Goal: Task Accomplishment & Management: Manage account settings

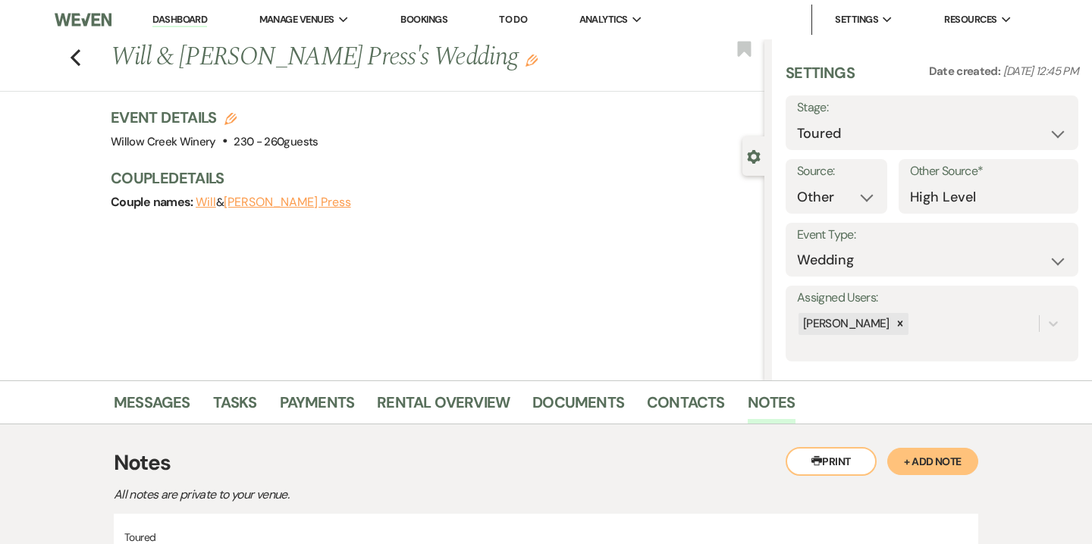
select select "5"
select select "14"
click at [83, 55] on div "Previous Will & [PERSON_NAME] Press's Wedding Edit Bookmark" at bounding box center [378, 65] width 772 height 52
click at [75, 54] on use "button" at bounding box center [76, 57] width 10 height 17
select select "5"
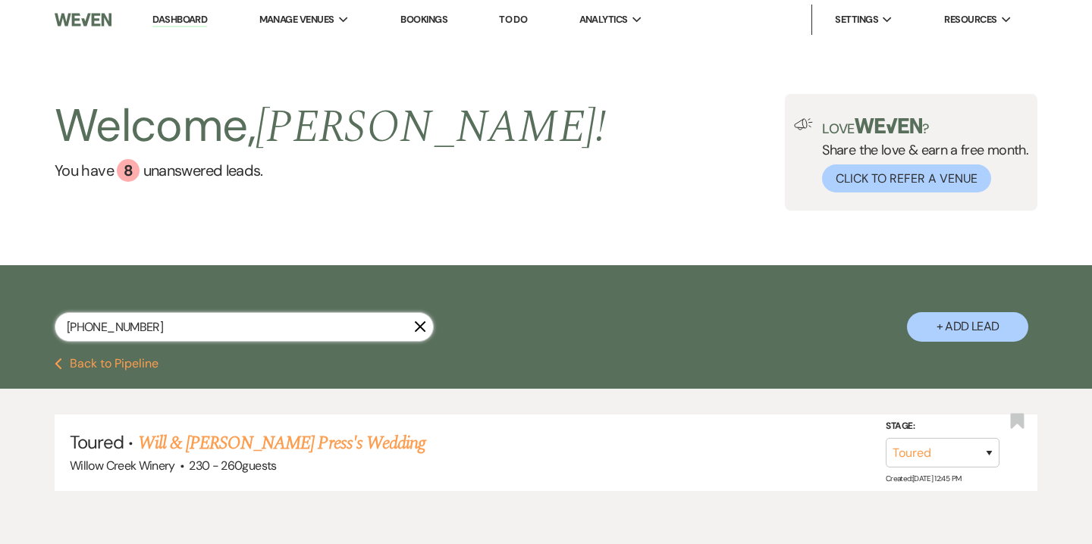
drag, startPoint x: 205, startPoint y: 317, endPoint x: 56, endPoint y: 317, distance: 149.4
click at [56, 317] on div "[PHONE_NUMBER]" at bounding box center [244, 327] width 379 height 30
drag, startPoint x: 159, startPoint y: 332, endPoint x: 44, endPoint y: 332, distance: 115.2
click at [44, 332] on div "[PHONE_NUMBER] X + Add Lead" at bounding box center [546, 313] width 1092 height 81
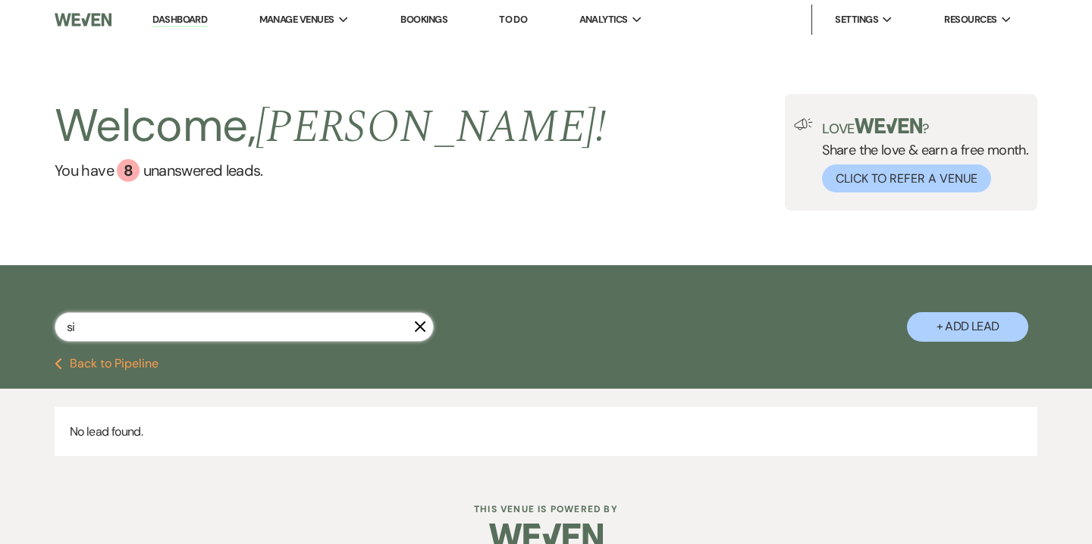
type input "s"
type input "mis"
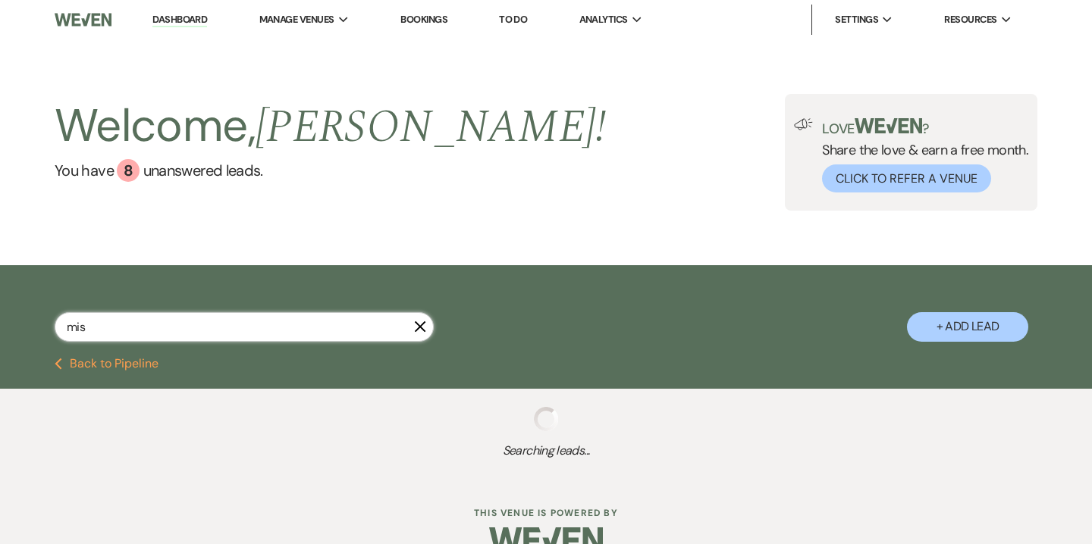
select select "8"
select select "3"
select select "5"
select select "8"
select select "5"
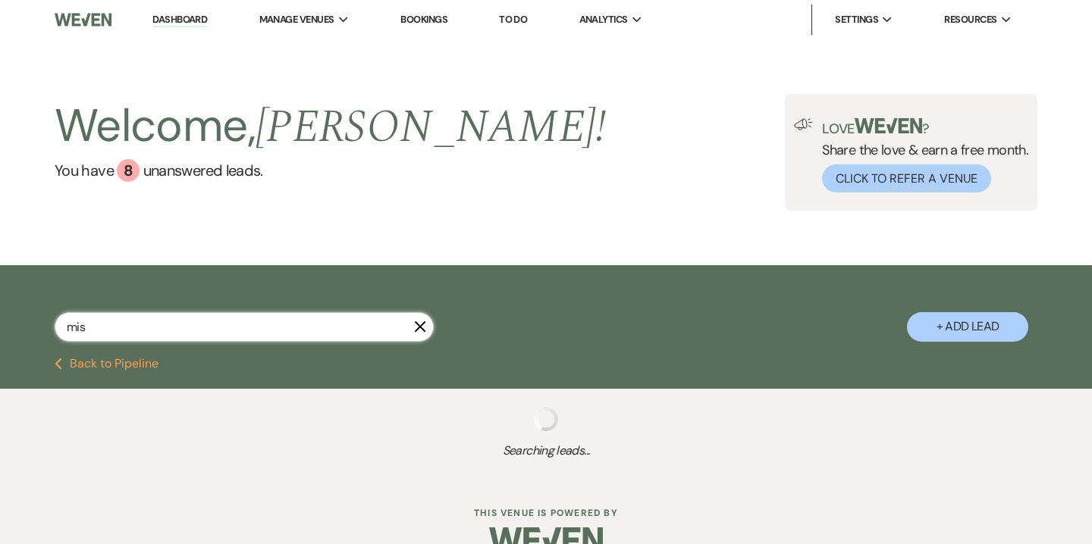
select select "8"
select select "5"
select select "8"
select select "5"
select select "8"
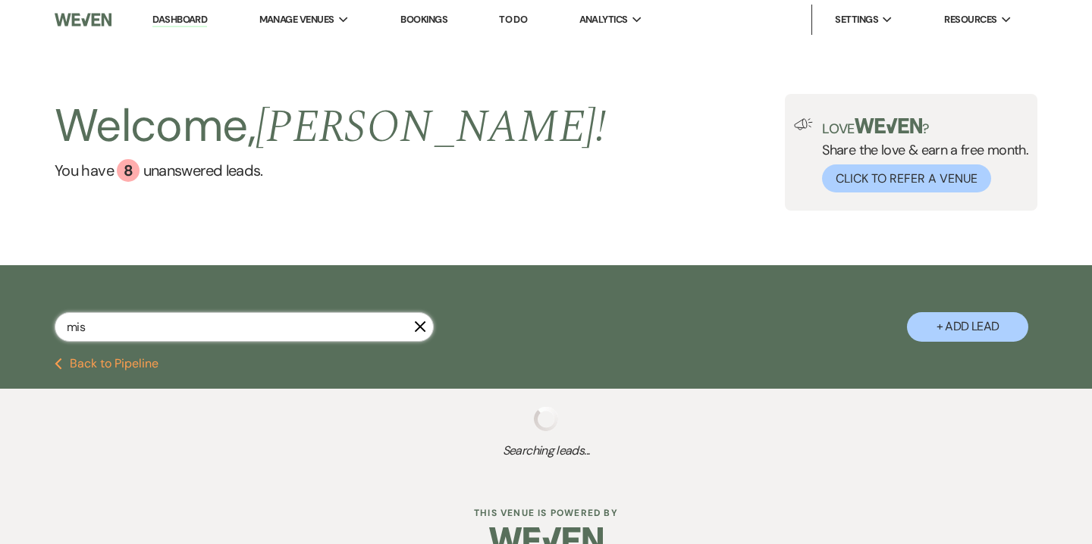
select select "5"
select select "8"
select select "7"
select select "8"
select select "5"
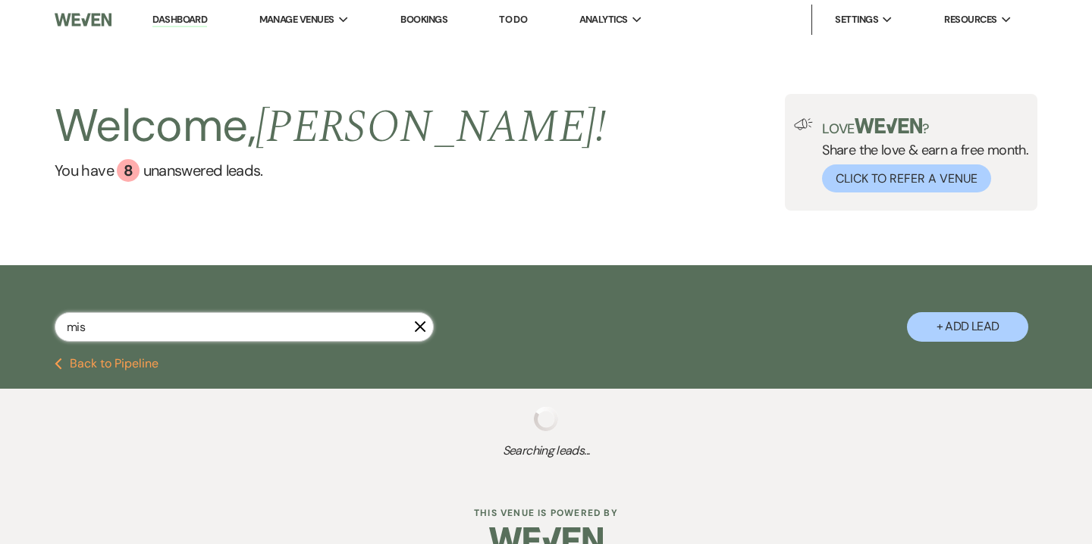
select select "8"
select select "5"
select select "8"
select select "5"
select select "8"
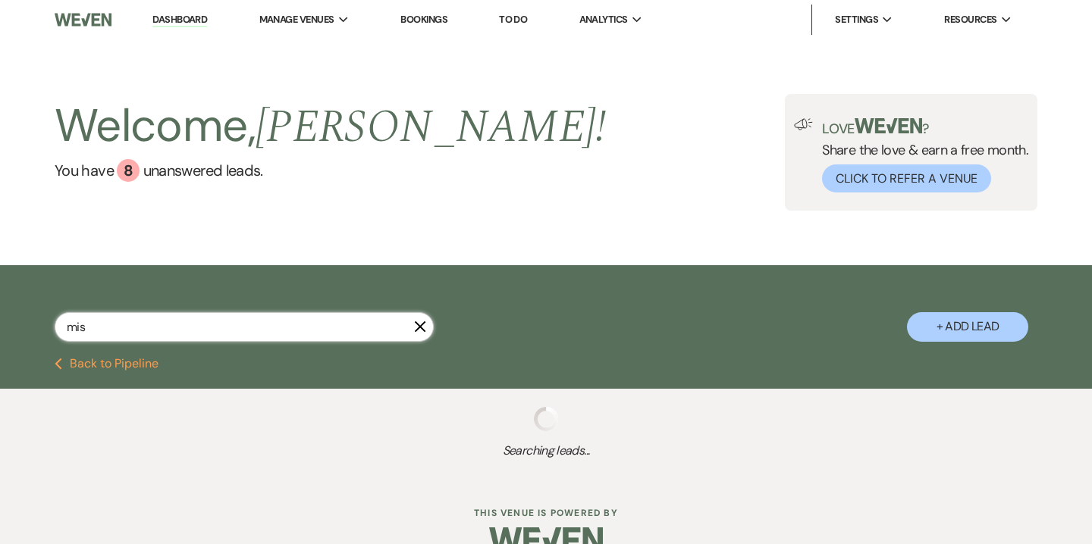
select select "7"
select select "8"
select select "5"
select select "8"
select select "5"
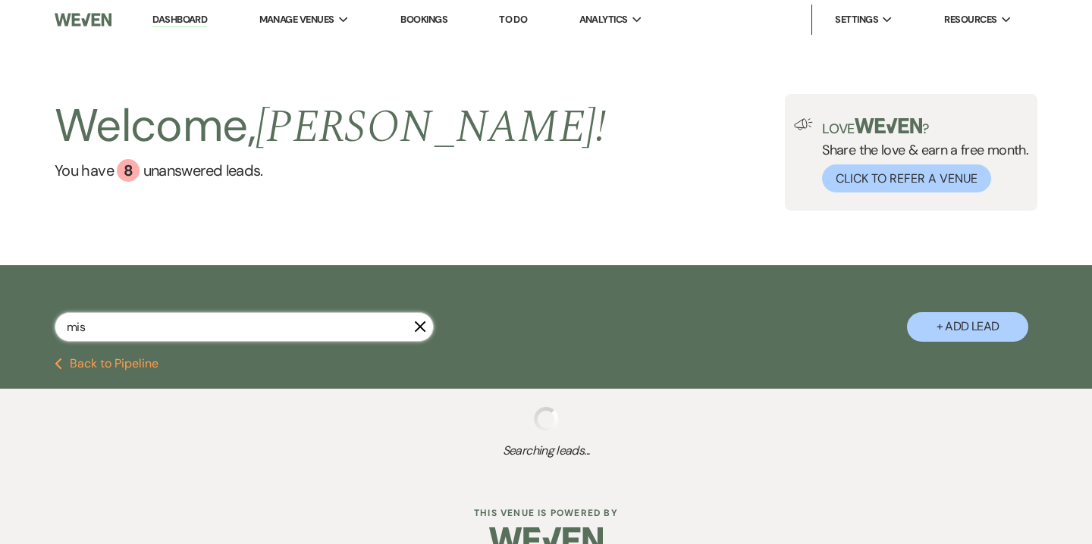
select select "8"
select select "5"
select select "8"
select select "5"
select select "8"
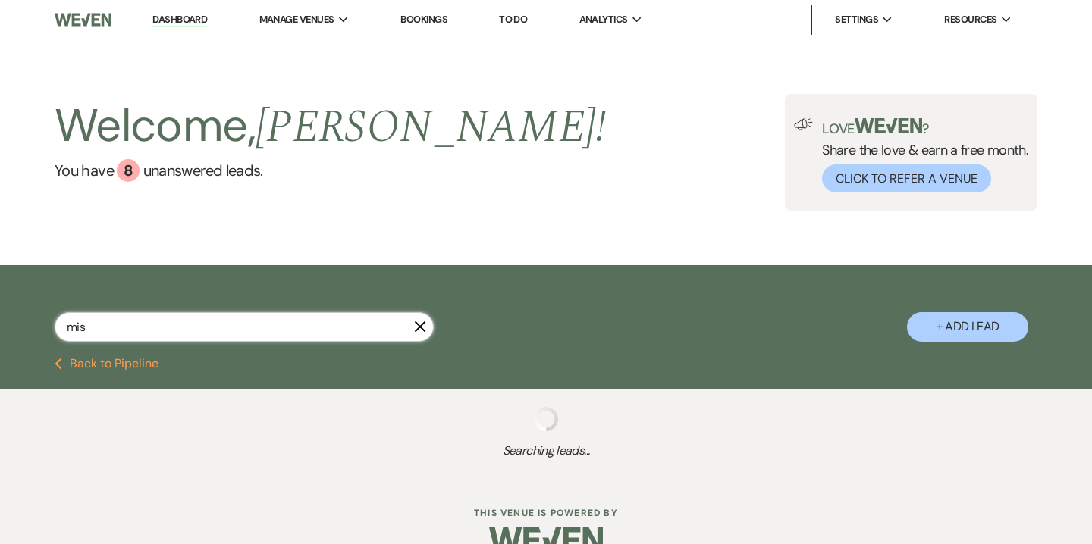
select select "5"
select select "8"
select select "5"
select select "8"
select select "4"
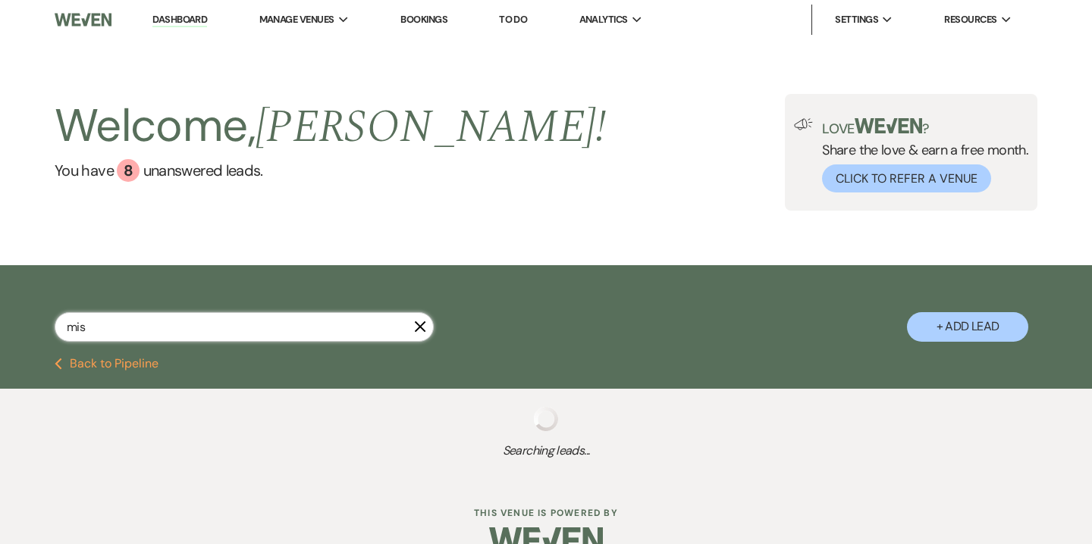
select select "8"
select select "2"
select select "8"
select select "2"
select select "8"
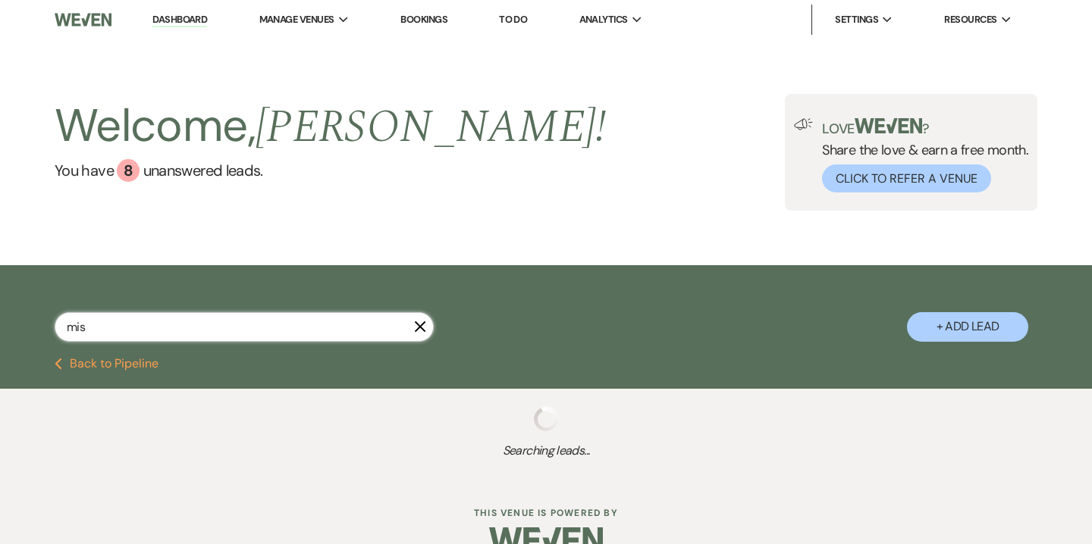
select select "2"
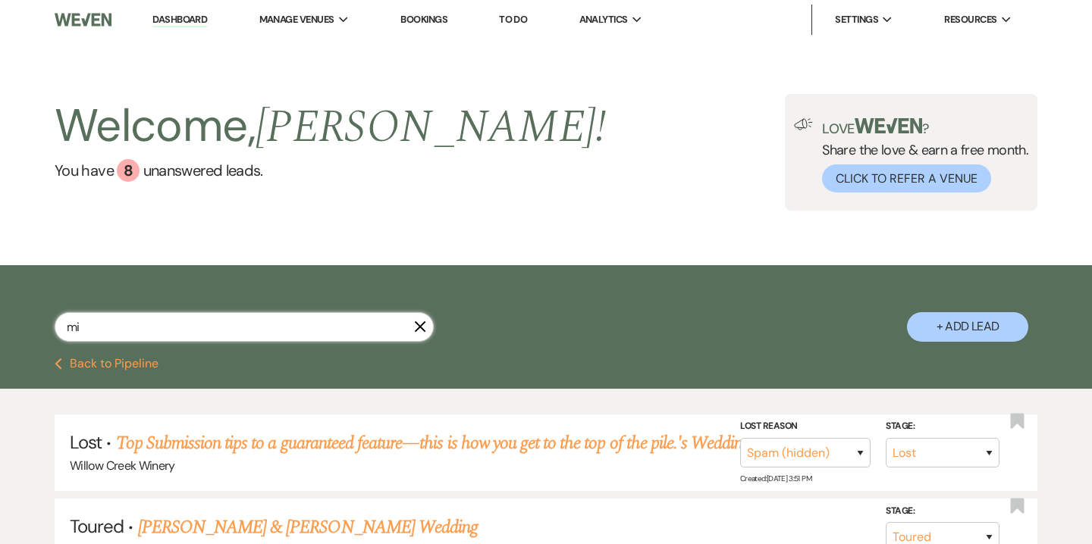
type input "m"
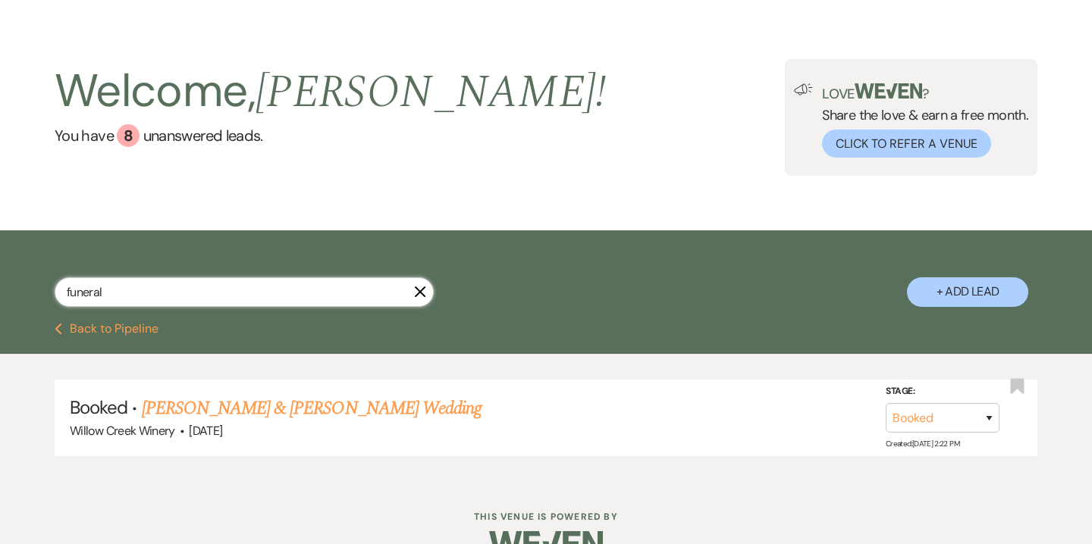
scroll to position [38, 0]
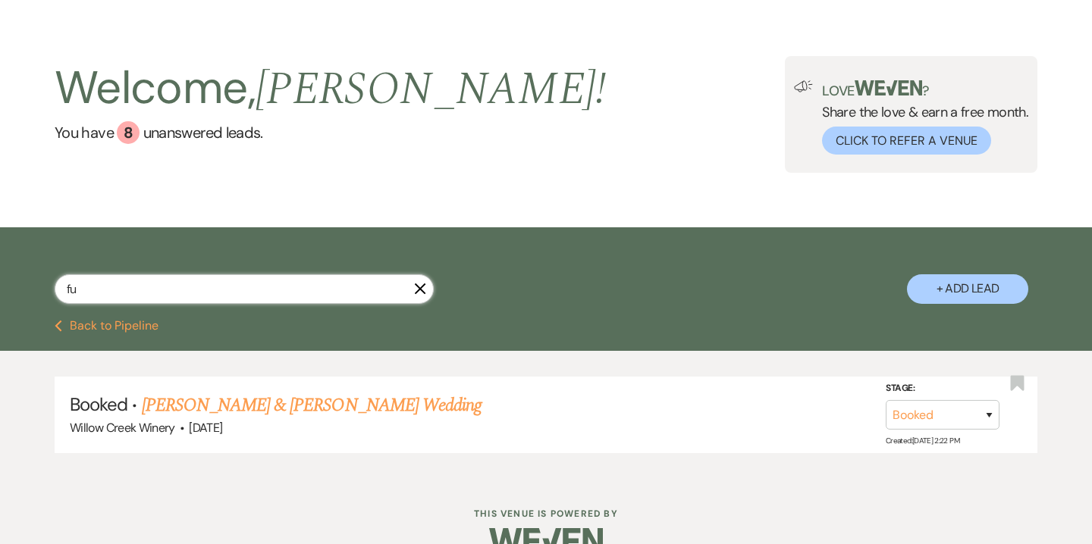
type input "f"
